Goal: Use online tool/utility

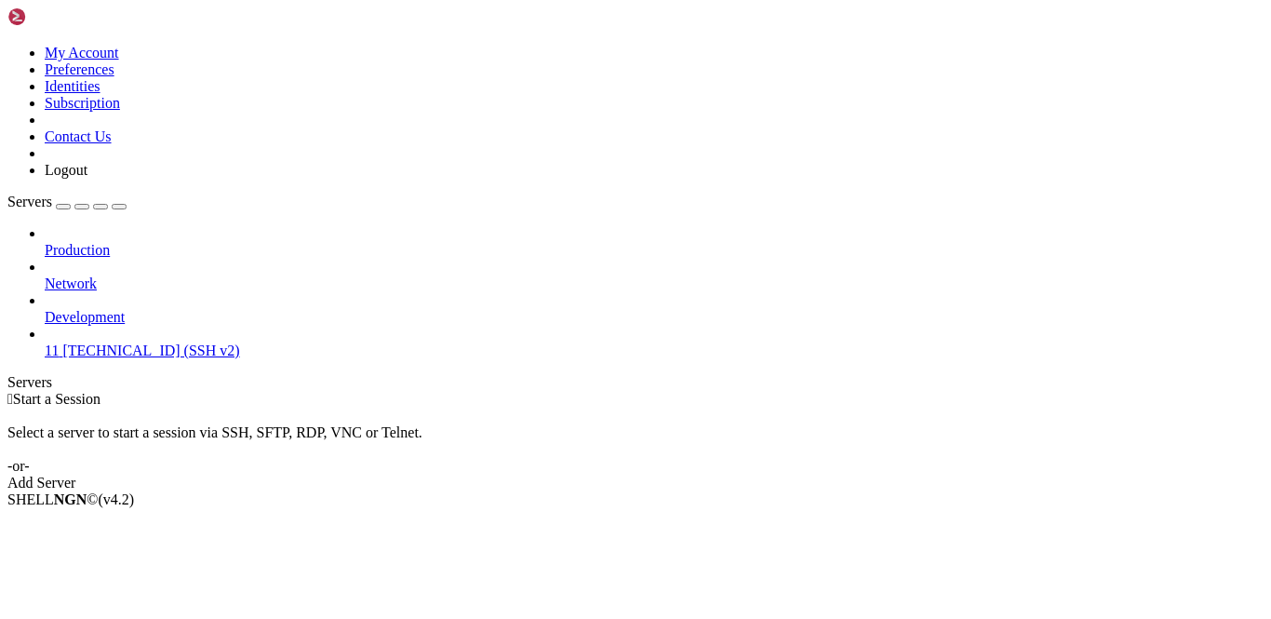
click at [59, 342] on span "11" at bounding box center [52, 350] width 14 height 16
